Goal: Check status: Check status

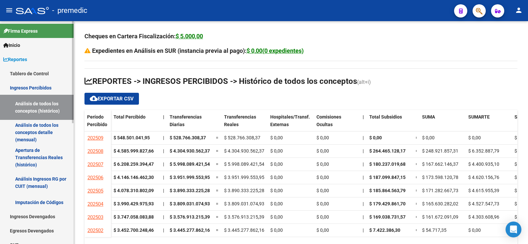
click at [27, 89] on link "Ingresos Percibidos" at bounding box center [37, 88] width 74 height 14
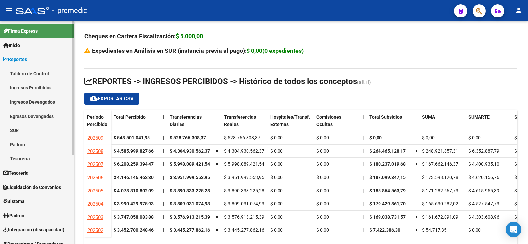
click at [50, 103] on link "Ingresos Devengados" at bounding box center [37, 102] width 74 height 14
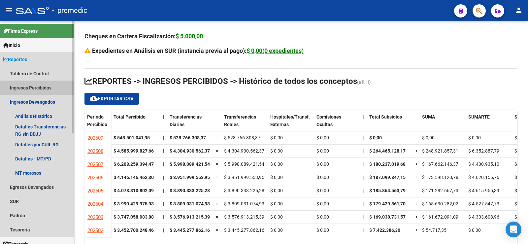
click at [48, 90] on link "Ingresos Percibidos" at bounding box center [37, 88] width 74 height 14
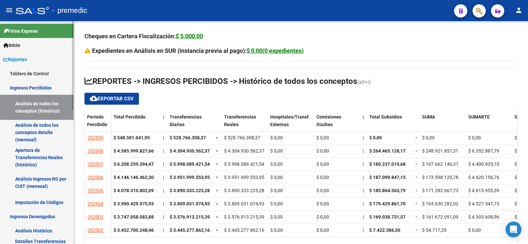
click at [40, 127] on link "Análisis de todos los conceptos detalle (mensual)" at bounding box center [37, 132] width 74 height 25
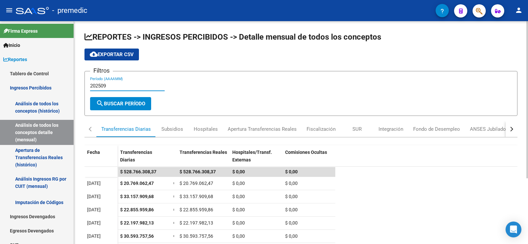
click at [115, 86] on input "202509" at bounding box center [127, 86] width 75 height 6
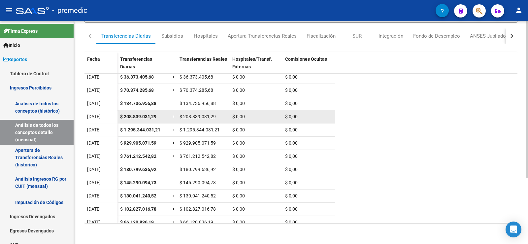
scroll to position [33, 0]
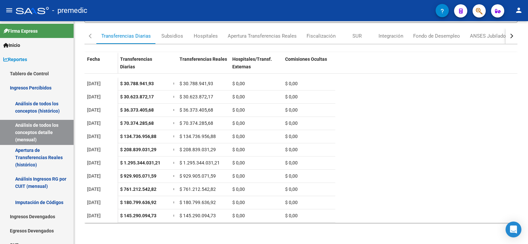
type input "202508"
